Goal: Task Accomplishment & Management: Use online tool/utility

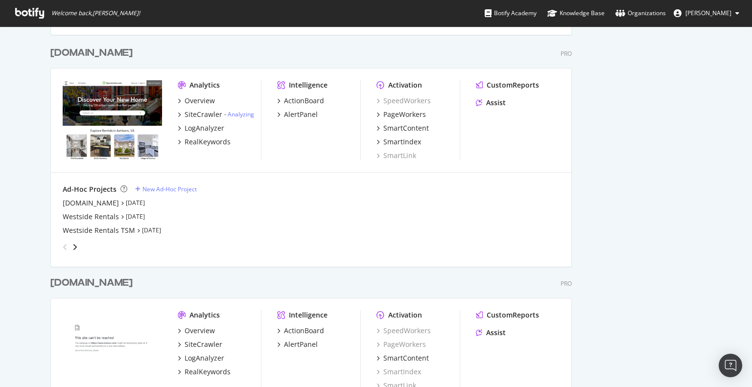
scroll to position [1450, 0]
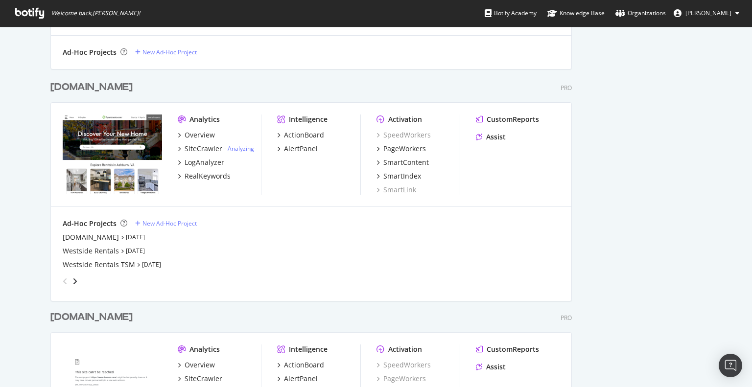
click at [110, 82] on div "[DOMAIN_NAME]" at bounding box center [91, 87] width 82 height 14
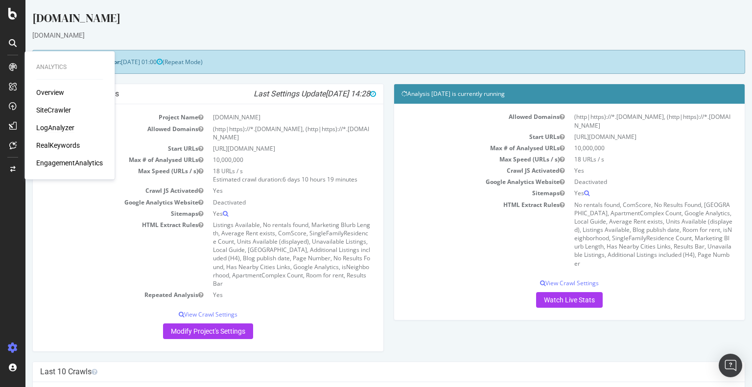
click at [55, 127] on div "LogAnalyzer" at bounding box center [55, 128] width 38 height 10
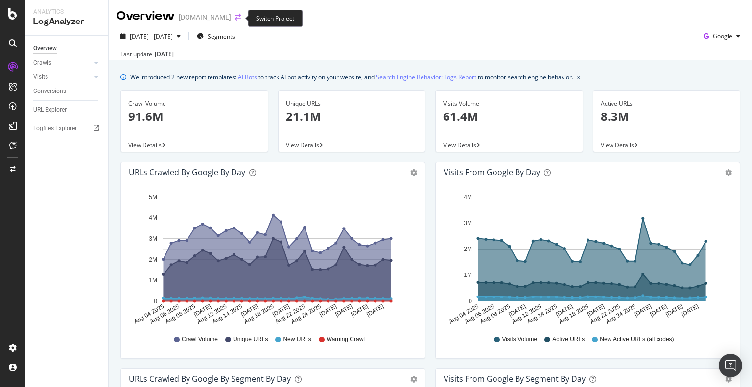
click at [236, 20] on icon "arrow-right-arrow-left" at bounding box center [238, 17] width 6 height 7
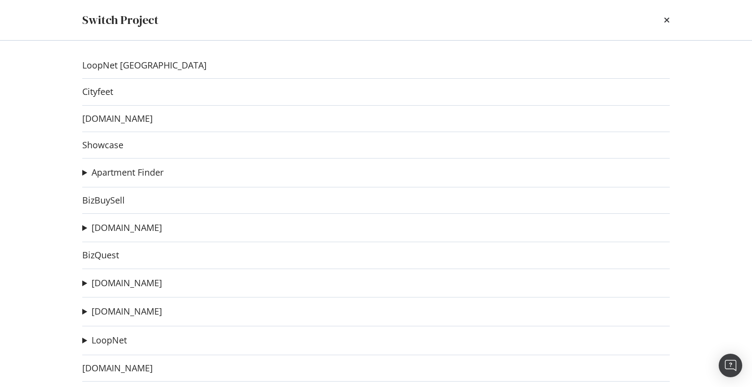
scroll to position [31, 0]
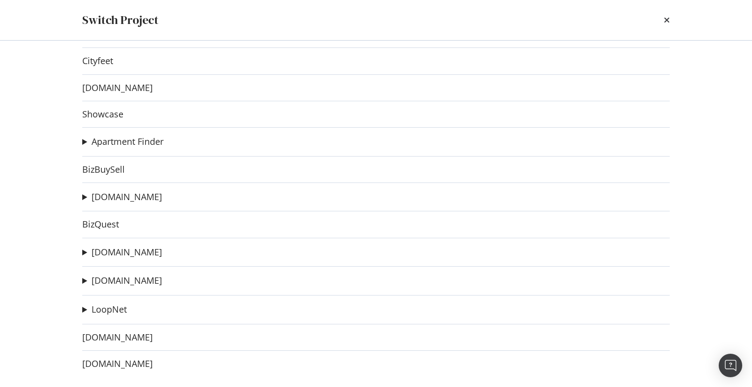
click at [113, 315] on div "LoopNet Canada Cityfeet [DOMAIN_NAME] Showcase Apartment Finder ApartmentFinder…" at bounding box center [376, 214] width 627 height 347
click at [113, 309] on link "LoopNet" at bounding box center [109, 309] width 35 height 10
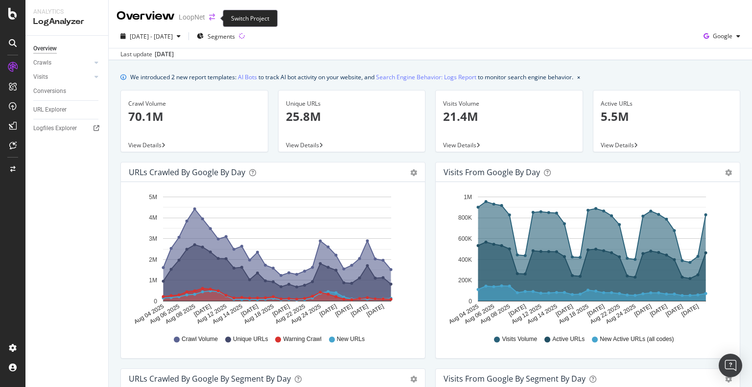
click at [213, 18] on icon "arrow-right-arrow-left" at bounding box center [212, 17] width 6 height 7
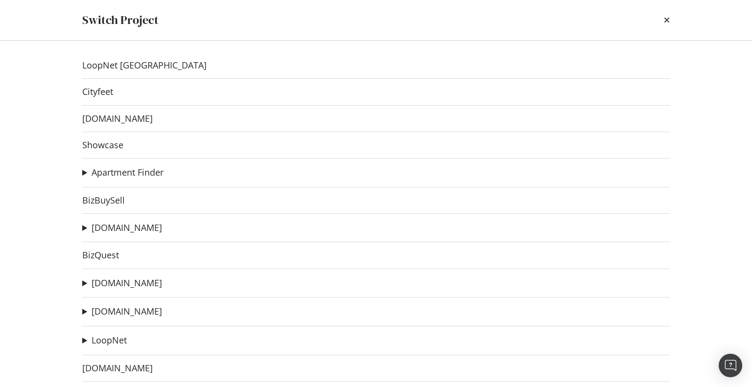
scroll to position [31, 0]
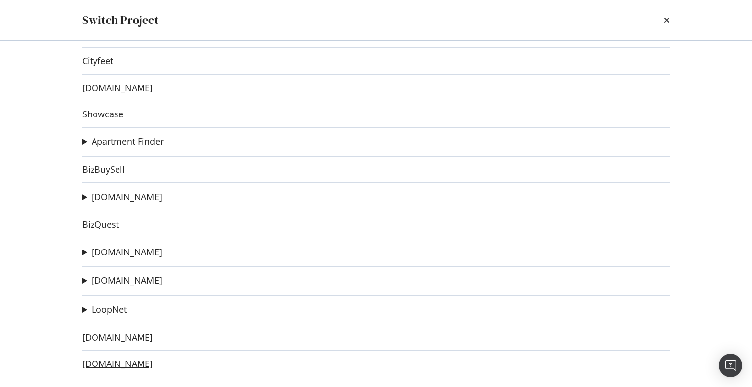
click at [108, 361] on link "[DOMAIN_NAME]" at bounding box center [117, 364] width 70 height 10
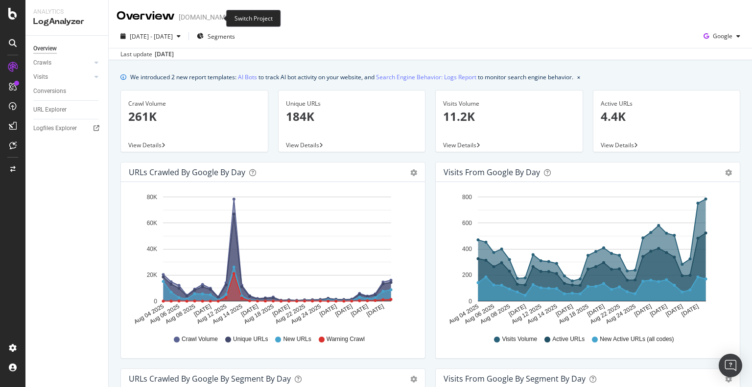
click at [235, 17] on icon "arrow-right-arrow-left" at bounding box center [238, 17] width 6 height 7
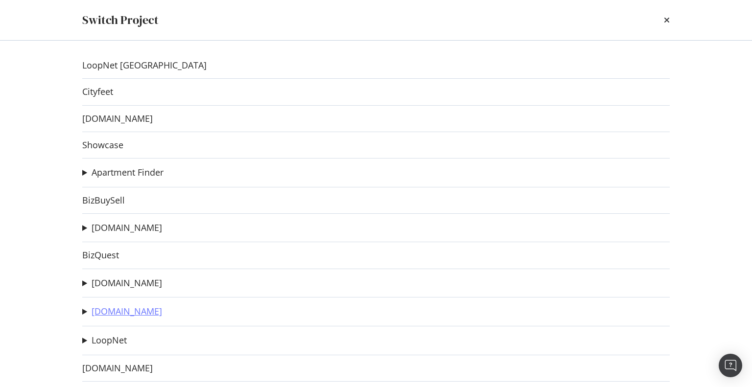
scroll to position [31, 0]
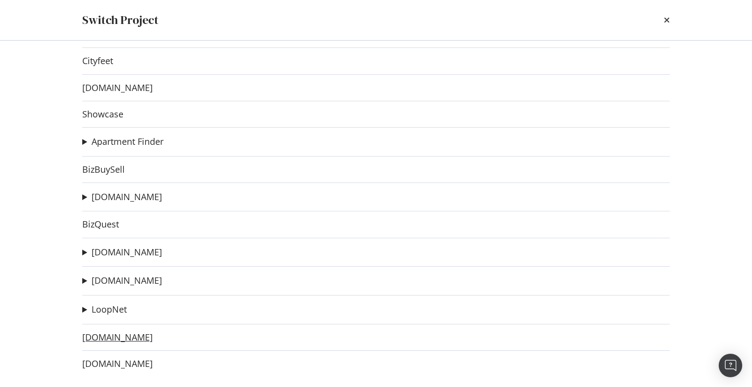
click at [104, 333] on link "[DOMAIN_NAME]" at bounding box center [117, 337] width 70 height 10
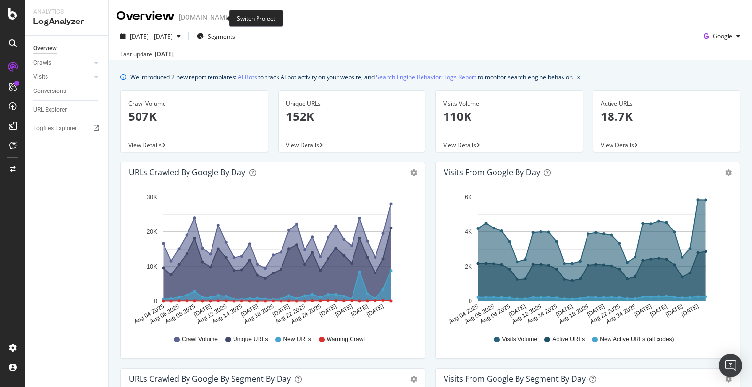
click at [231, 19] on span at bounding box center [238, 17] width 14 height 7
click at [235, 18] on icon "arrow-right-arrow-left" at bounding box center [238, 17] width 6 height 7
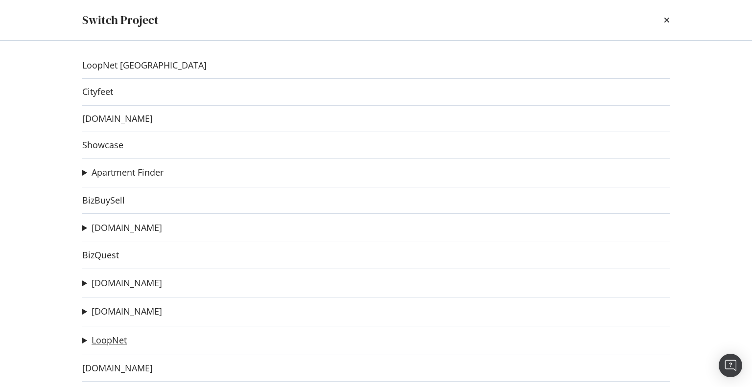
click at [112, 340] on link "LoopNet" at bounding box center [109, 340] width 35 height 10
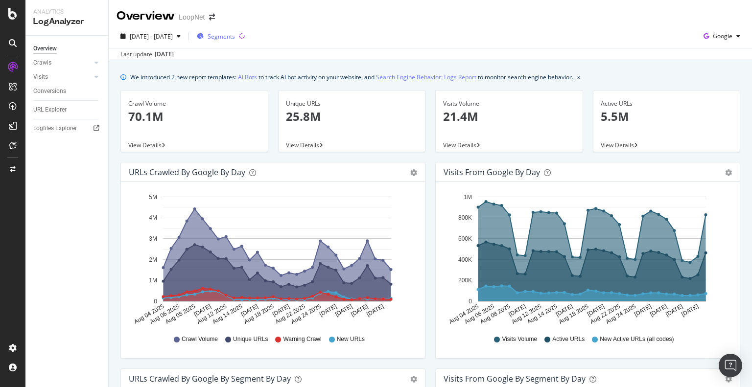
click at [235, 33] on span "Segments" at bounding box center [221, 36] width 27 height 8
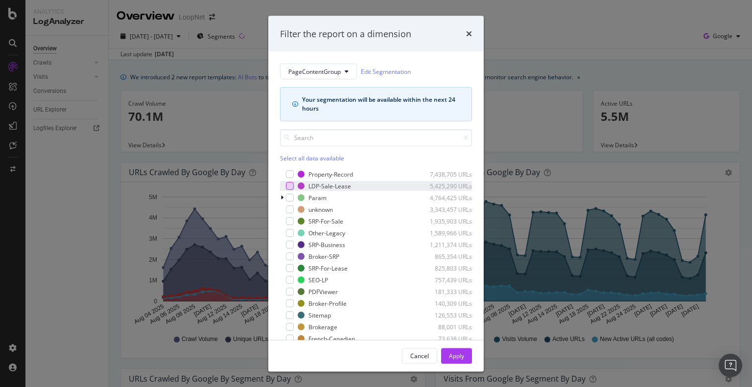
click at [291, 187] on div "modal" at bounding box center [290, 186] width 8 height 8
click at [290, 267] on div "modal" at bounding box center [290, 268] width 8 height 8
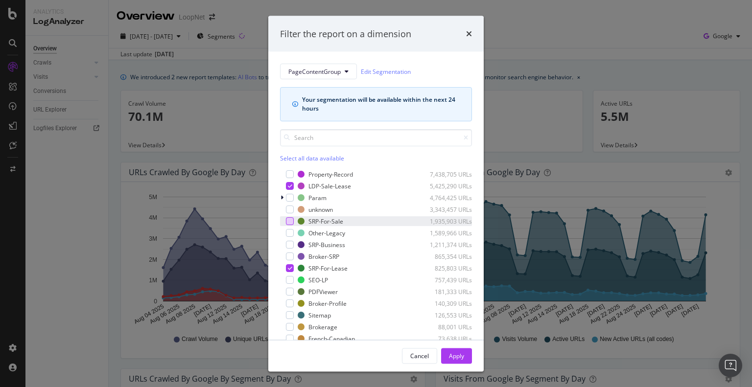
click at [290, 219] on div "modal" at bounding box center [290, 221] width 8 height 8
click at [464, 358] on div "Apply" at bounding box center [456, 355] width 15 height 8
